Goal: Task Accomplishment & Management: Use online tool/utility

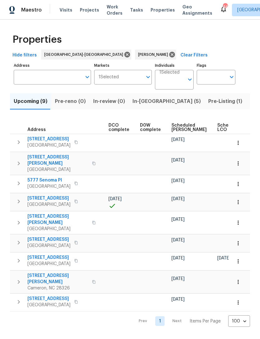
scroll to position [0, 136]
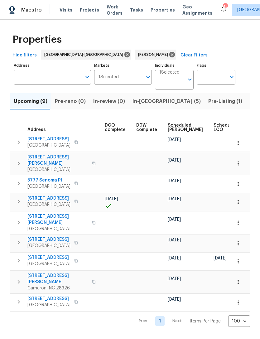
click at [175, 129] on span "Scheduled COE" at bounding box center [185, 127] width 35 height 9
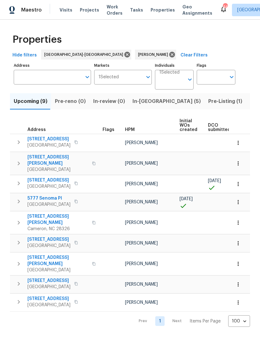
click at [143, 99] on span "In-reno (5)" at bounding box center [167, 101] width 68 height 9
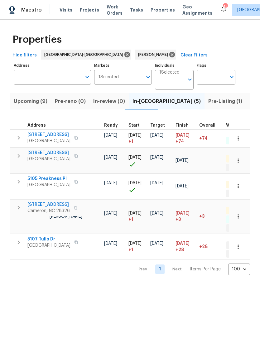
scroll to position [5, 102]
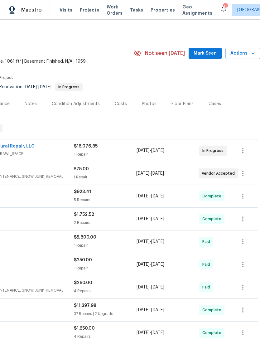
scroll to position [0, 92]
click at [207, 54] on span "Mark Seen" at bounding box center [205, 54] width 23 height 8
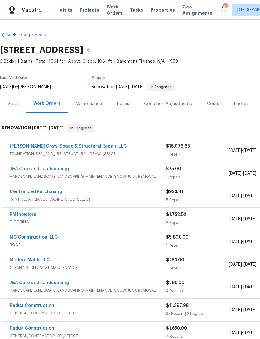
scroll to position [0, 0]
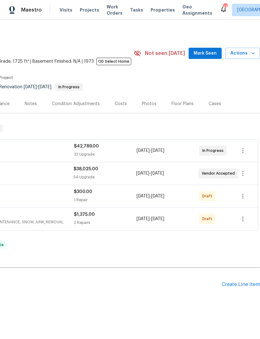
scroll to position [0, 92]
click at [206, 51] on span "Mark Seen" at bounding box center [205, 54] width 23 height 8
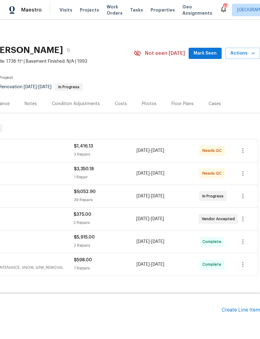
scroll to position [0, 92]
click at [206, 54] on span "Mark Seen" at bounding box center [205, 54] width 23 height 8
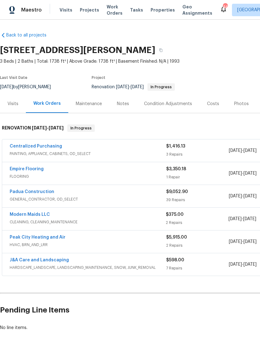
scroll to position [0, 0]
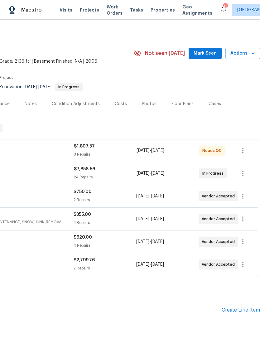
scroll to position [0, 92]
click at [206, 52] on span "Mark Seen" at bounding box center [205, 54] width 23 height 8
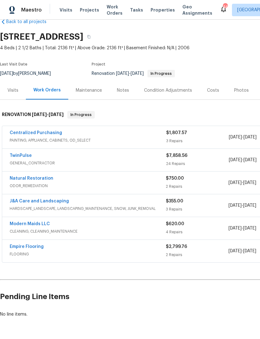
scroll to position [14, 0]
click at [194, 1] on div "Maestro Visits Projects Work Orders Tasks Properties Geo Assignments 44 Raleigh…" at bounding box center [130, 10] width 260 height 20
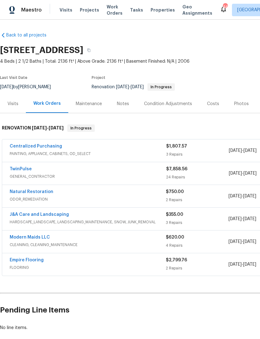
scroll to position [0, 0]
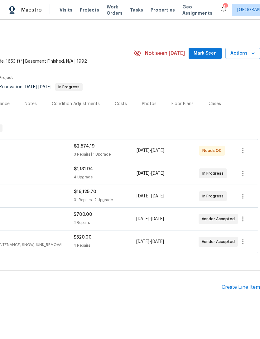
scroll to position [0, 92]
click at [206, 51] on span "Mark Seen" at bounding box center [205, 54] width 23 height 8
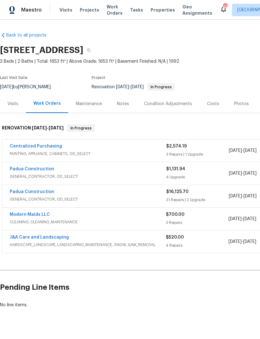
scroll to position [0, 0]
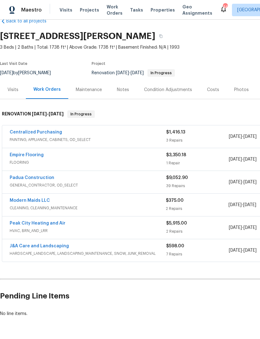
scroll to position [14, 0]
click at [89, 179] on div "Padua Construction" at bounding box center [88, 178] width 157 height 7
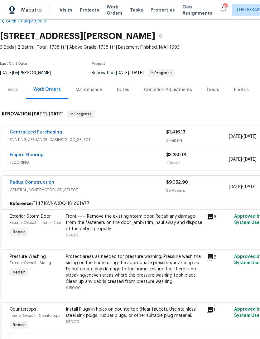
click at [38, 182] on link "Padua Construction" at bounding box center [32, 182] width 45 height 4
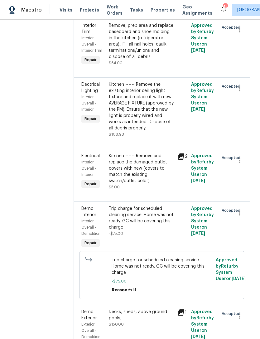
scroll to position [2150, 0]
